Goal: Transaction & Acquisition: Purchase product/service

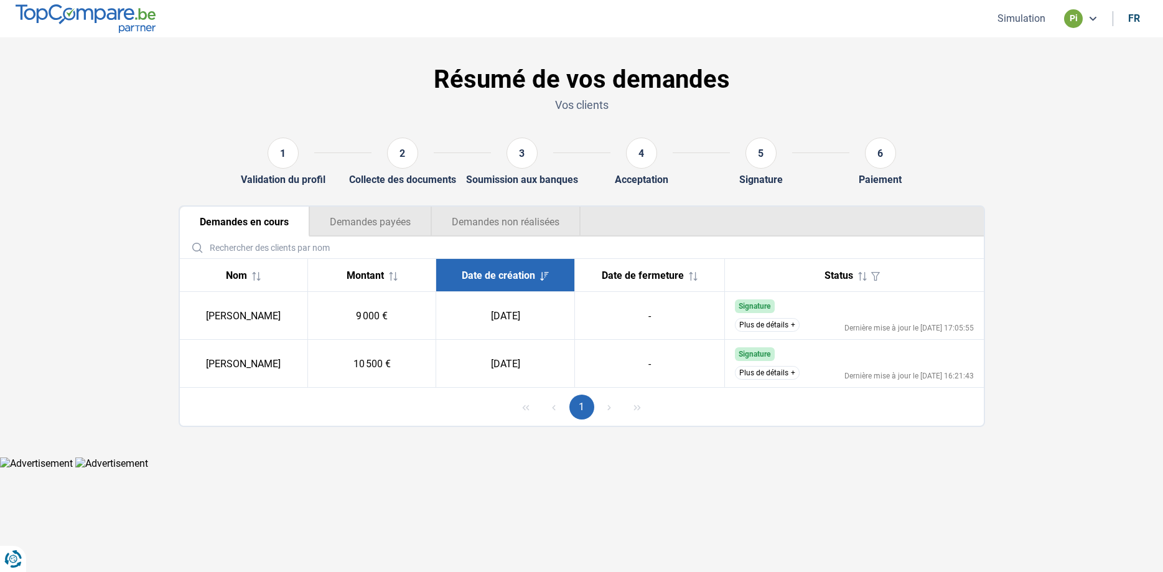
click at [558, 469] on html "Vous avez le contrôle de vos données Nous utilisons des cookies, tout comme nos…" at bounding box center [581, 234] width 1163 height 469
click at [768, 323] on button "Plus de détails" at bounding box center [767, 325] width 65 height 14
